Goal: Transaction & Acquisition: Purchase product/service

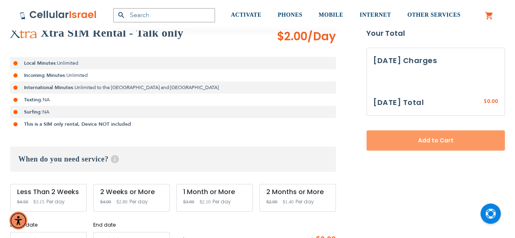
scroll to position [204, 0]
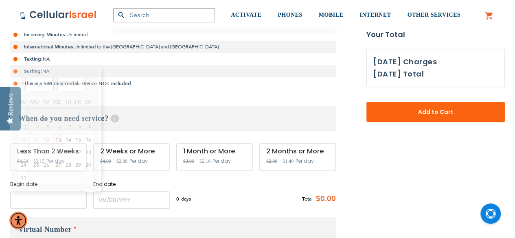
click at [79, 203] on input "name" at bounding box center [48, 201] width 77 height 18
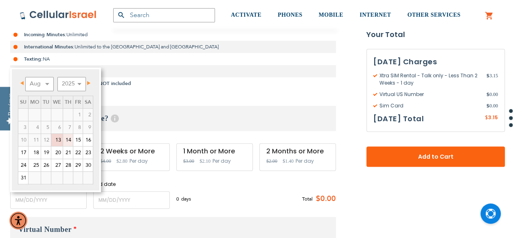
click at [67, 141] on link "14" at bounding box center [68, 140] width 10 height 12
type input "[DATE]"
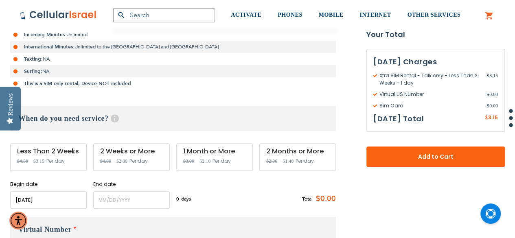
click at [71, 201] on input "name" at bounding box center [48, 201] width 77 height 18
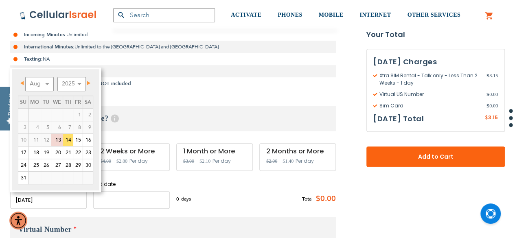
click at [105, 202] on input "name" at bounding box center [131, 201] width 77 height 18
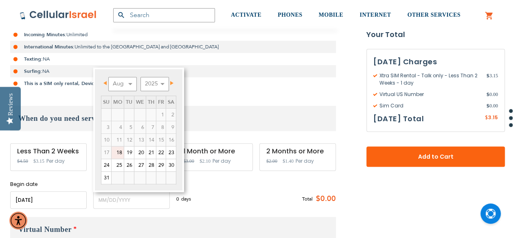
click at [118, 153] on link "18" at bounding box center [118, 153] width 12 height 12
type input "[DATE]"
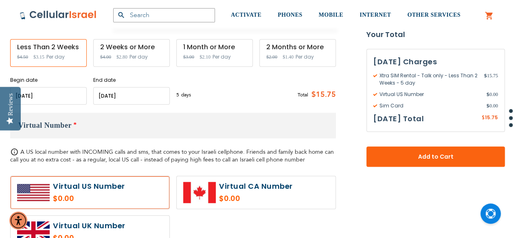
scroll to position [367, 0]
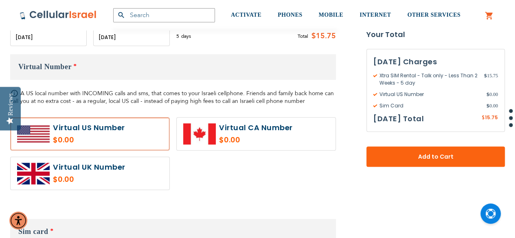
click at [117, 173] on label at bounding box center [90, 173] width 159 height 33
radio input "true"
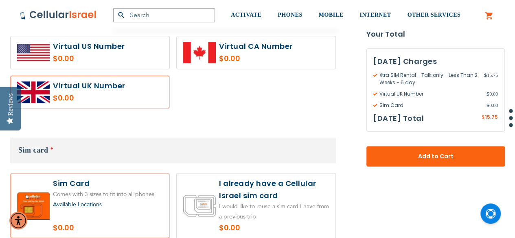
scroll to position [570, 0]
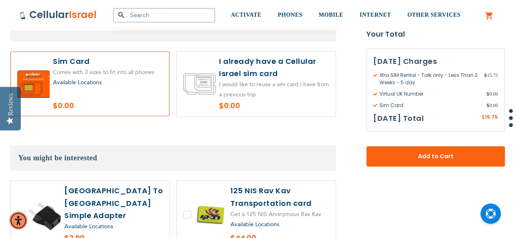
click at [266, 82] on label at bounding box center [256, 83] width 159 height 65
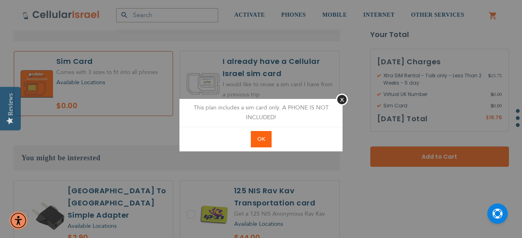
click at [265, 137] on button "OK" at bounding box center [261, 139] width 21 height 17
radio input "true"
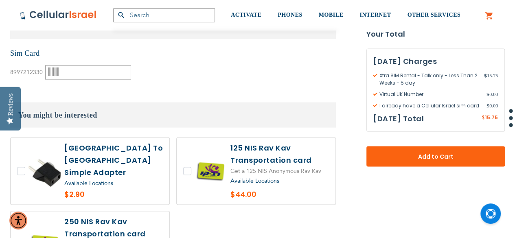
scroll to position [733, 0]
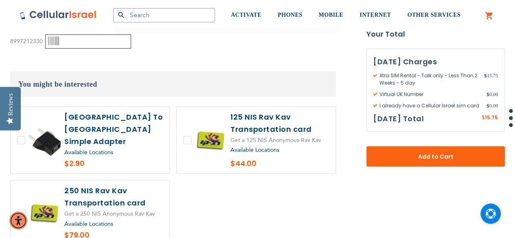
click at [105, 42] on input "text" at bounding box center [88, 41] width 86 height 14
click at [149, 45] on div "None Sim Card 8997212330" at bounding box center [173, 33] width 326 height 31
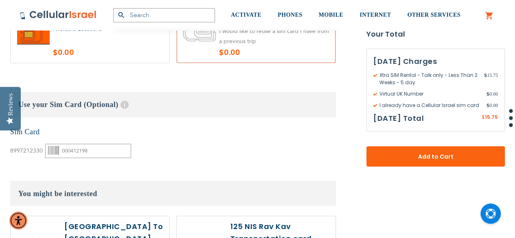
scroll to position [611, 0]
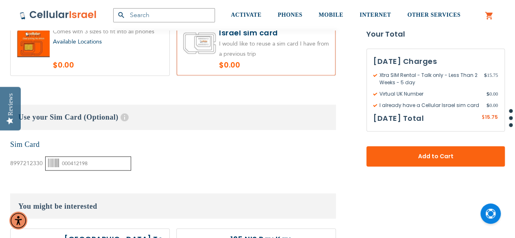
click at [110, 162] on input "000412198" at bounding box center [88, 163] width 86 height 14
click at [188, 157] on div "None Sim Card 8997212330" at bounding box center [173, 155] width 326 height 31
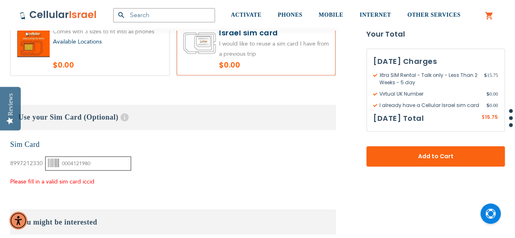
click at [117, 156] on input "0004121980" at bounding box center [88, 163] width 86 height 14
type input "000412198"
click at [214, 180] on div "None Sim Card 8997212330" at bounding box center [173, 163] width 326 height 47
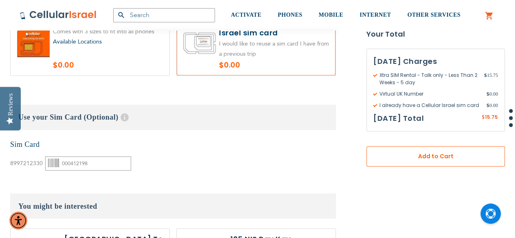
click at [416, 163] on button "Add to Cart" at bounding box center [436, 157] width 139 height 20
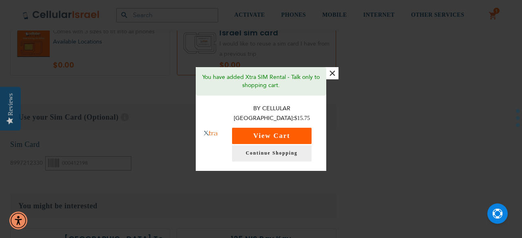
click at [289, 134] on button "View Cart" at bounding box center [271, 136] width 79 height 16
